Goal: Task Accomplishment & Management: Manage account settings

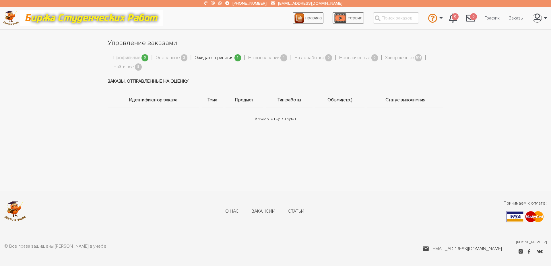
click at [216, 58] on link "Ожидают принятия" at bounding box center [214, 57] width 39 height 7
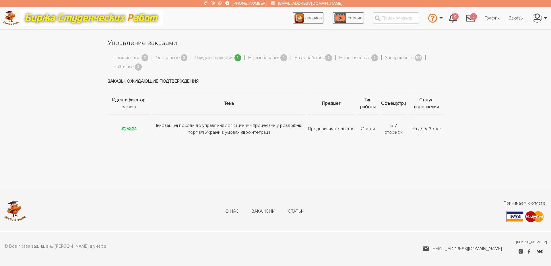
click at [202, 133] on td "Інноваційні підходи до управління логістичними процесами у роздрібній торгівлі …" at bounding box center [229, 129] width 155 height 28
click at [130, 131] on strong "#25824" at bounding box center [128, 129] width 15 height 6
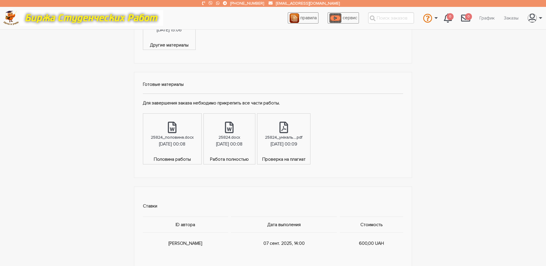
scroll to position [394, 0]
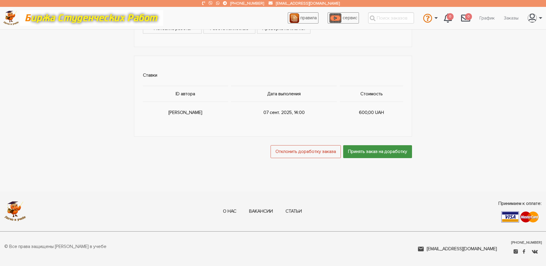
click at [349, 153] on input "Принять заказ на доработку" at bounding box center [377, 151] width 69 height 13
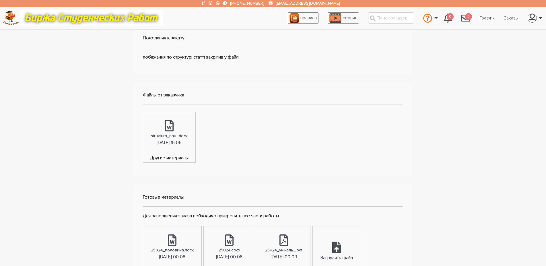
scroll to position [234, 0]
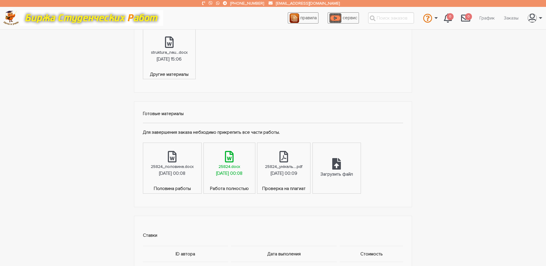
click at [247, 162] on link "25824.docx [DATE] 00:08" at bounding box center [229, 164] width 51 height 42
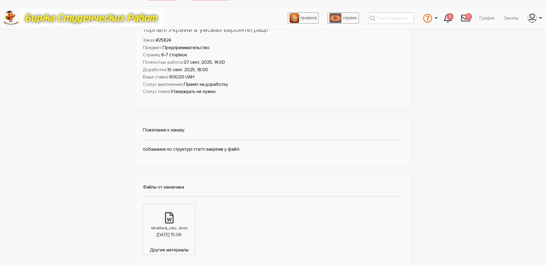
scroll to position [0, 0]
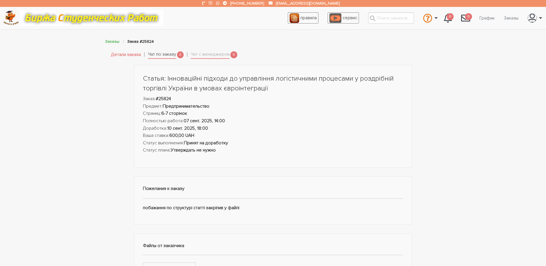
click at [165, 55] on link "Чат по заказу" at bounding box center [162, 55] width 28 height 8
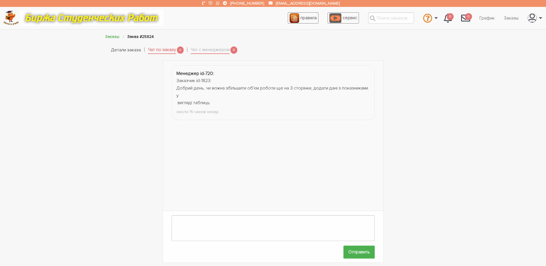
click at [122, 48] on link "Детали заказа" at bounding box center [126, 49] width 30 height 7
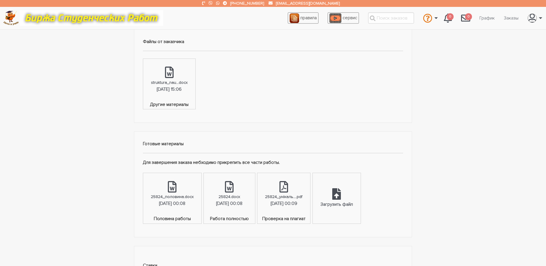
scroll to position [293, 0]
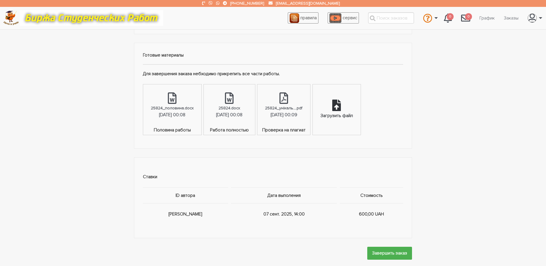
click at [361, 108] on div "Загрузить файл" at bounding box center [337, 109] width 48 height 50
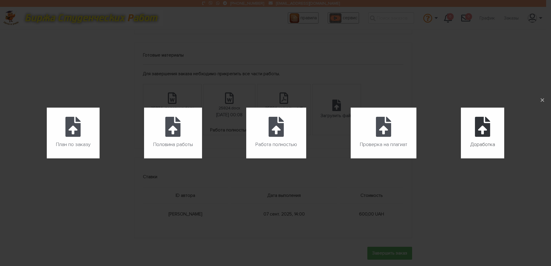
click at [478, 137] on icon at bounding box center [482, 127] width 15 height 20
click at [461, 158] on input "Доработка" at bounding box center [461, 158] width 0 height 0
click at [109, 212] on div "План по заказу Загрузить файл Половина работы Загрузить файл Работа полностью З…" at bounding box center [275, 133] width 551 height 266
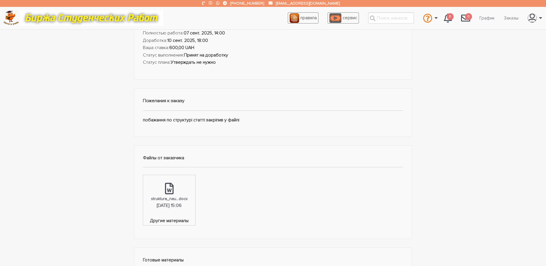
scroll to position [29, 0]
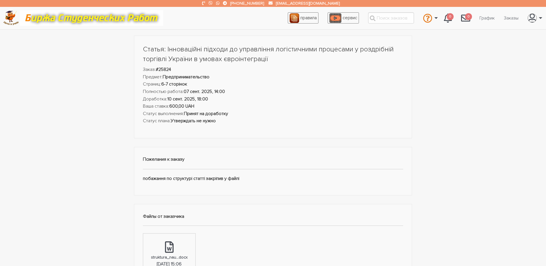
click at [113, 144] on div "Статья: Інноваційні підходи до управління логістичними процесами у роздрібній т…" at bounding box center [273, 228] width 344 height 385
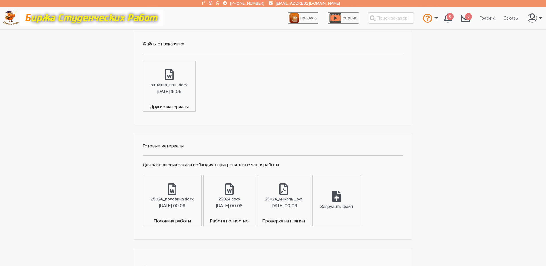
scroll to position [263, 0]
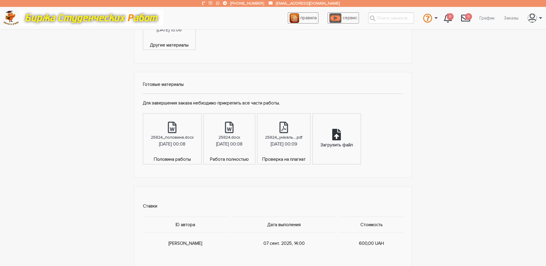
click at [361, 140] on div "Загрузить файл" at bounding box center [337, 139] width 48 height 50
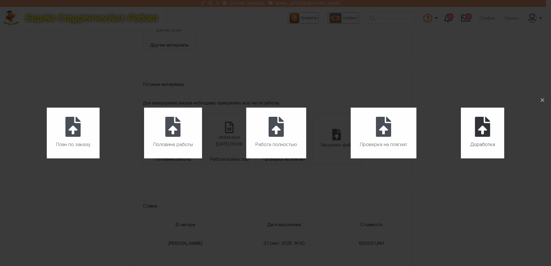
click at [478, 124] on icon at bounding box center [482, 127] width 15 height 20
click at [461, 158] on input "Доработка" at bounding box center [461, 158] width 0 height 0
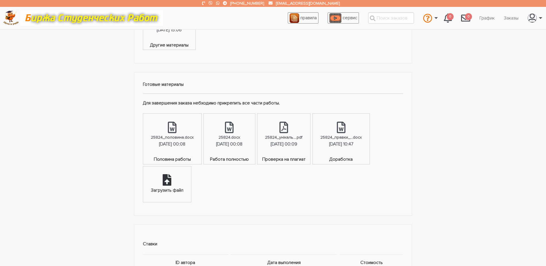
click at [191, 192] on div "Загрузить файл" at bounding box center [167, 184] width 48 height 36
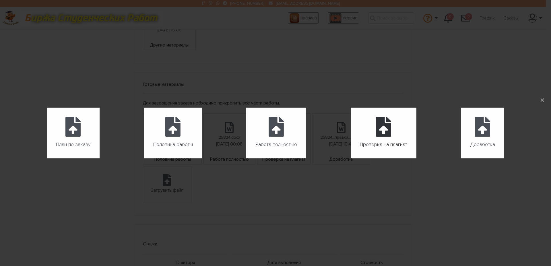
click at [387, 139] on label "Проверка на плагиат" at bounding box center [384, 133] width 66 height 51
click at [351, 158] on input "Проверка на плагиат" at bounding box center [351, 158] width 0 height 0
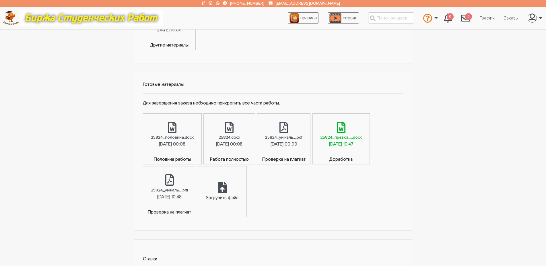
click at [337, 133] on icon at bounding box center [341, 127] width 9 height 11
click at [182, 194] on div "10.09.2025, 10:48" at bounding box center [169, 196] width 24 height 7
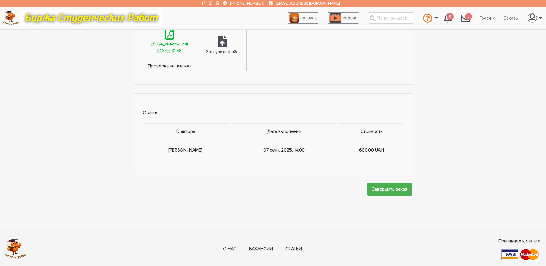
scroll to position [410, 0]
click at [382, 190] on input "Завершить заказ" at bounding box center [389, 188] width 45 height 13
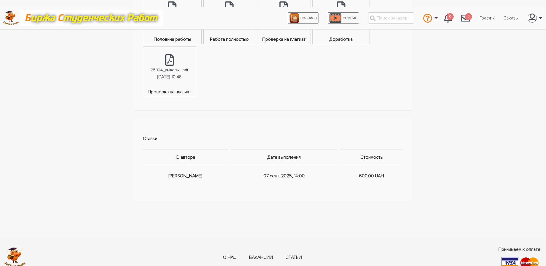
scroll to position [0, 0]
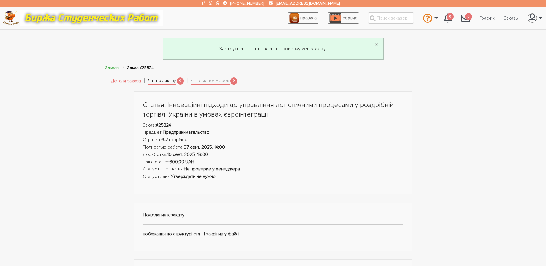
click at [157, 82] on link "Чат по заказу" at bounding box center [162, 81] width 28 height 8
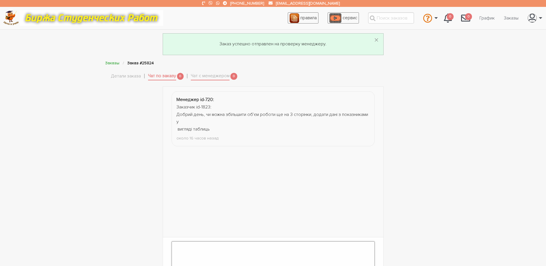
click at [220, 244] on textarea at bounding box center [273, 254] width 203 height 26
type textarea "Добрий день! Доопрацювала зеленим кольором."
click at [404, 184] on div "Менеджер id-720: Заказчик id-1823: Добрий день, чи можна збільшити об'єм роботи…" at bounding box center [273, 187] width 344 height 203
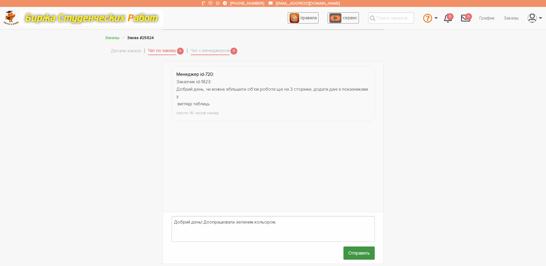
click at [364, 248] on input "Отправить" at bounding box center [358, 252] width 31 height 13
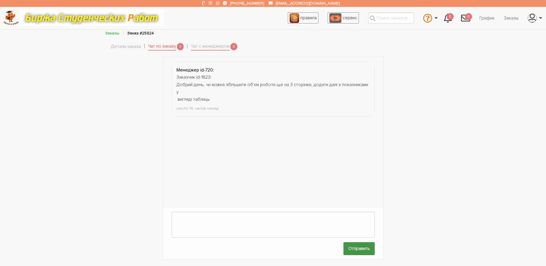
scroll to position [3, 0]
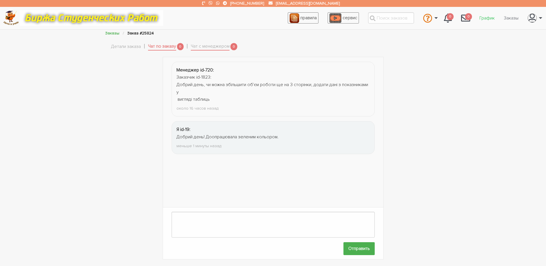
click at [487, 19] on link "График" at bounding box center [487, 18] width 24 height 11
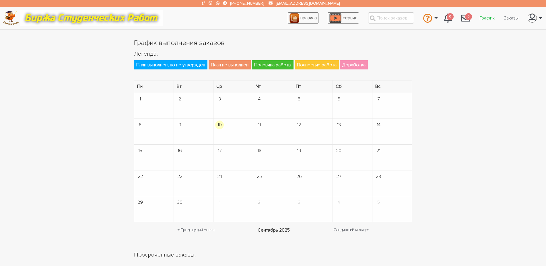
click at [493, 14] on link "График" at bounding box center [487, 18] width 24 height 11
click at [517, 28] on link "Редактировать профиль" at bounding box center [515, 33] width 57 height 15
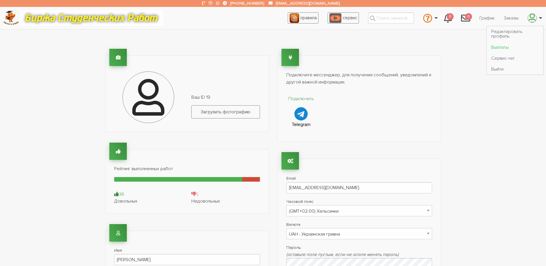
click at [502, 49] on link "Выплаты" at bounding box center [515, 47] width 57 height 11
